Goal: Information Seeking & Learning: Learn about a topic

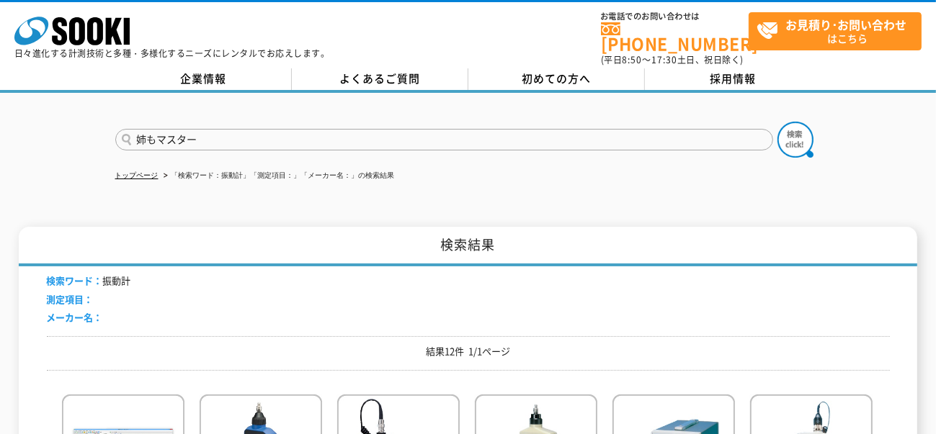
type input "姉もマスター"
click at [777, 122] on button at bounding box center [795, 140] width 36 height 36
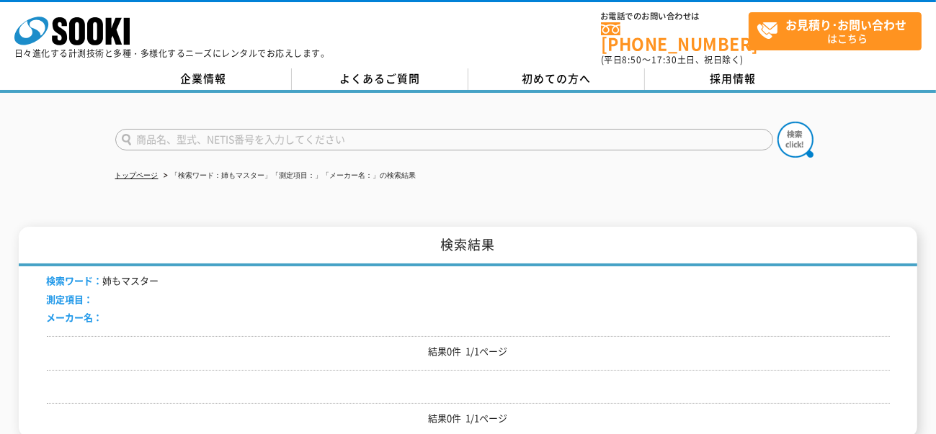
click at [317, 135] on input "text" at bounding box center [444, 140] width 658 height 22
type input "アネモマスター"
click at [777, 122] on button at bounding box center [795, 140] width 36 height 36
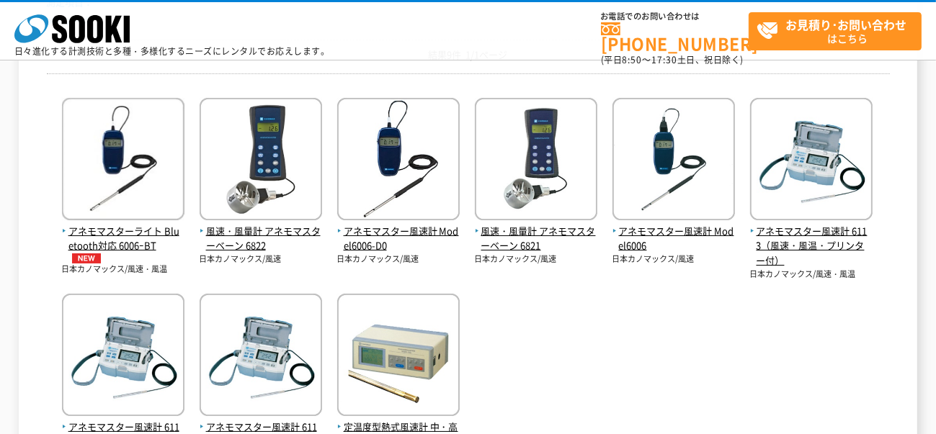
scroll to position [288, 0]
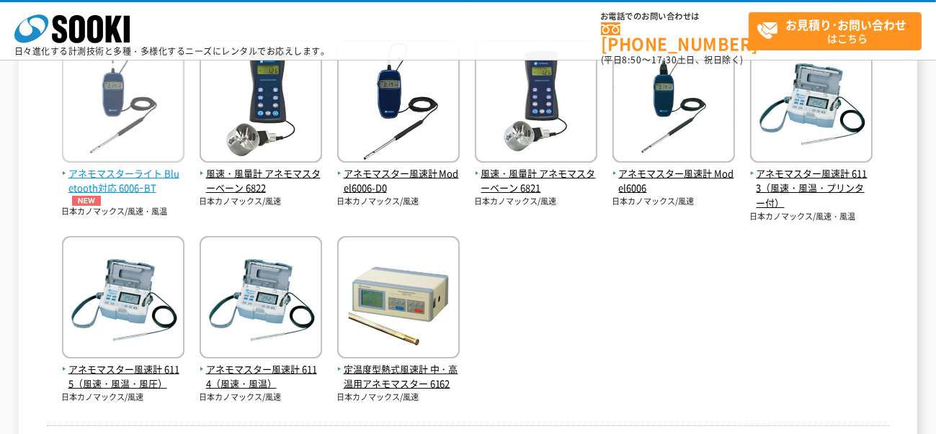
click at [157, 174] on span "アネモマスターライト Bluetooth対応 6006ｰBT" at bounding box center [123, 186] width 122 height 40
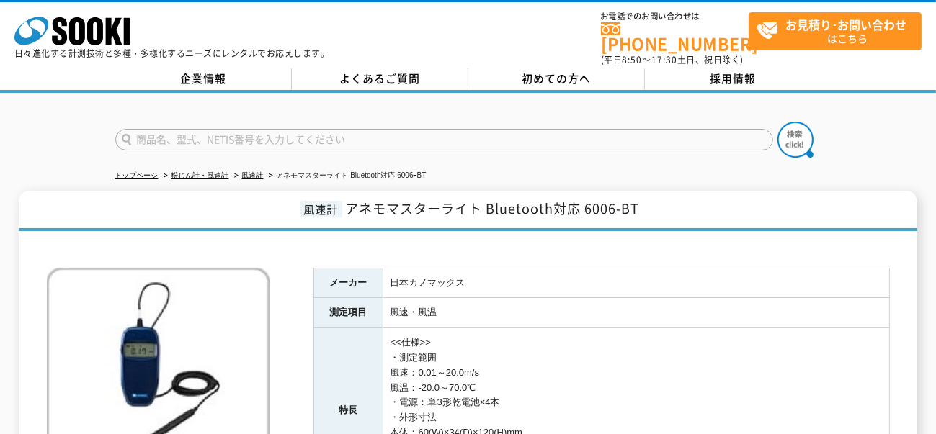
scroll to position [115, 0]
